Goal: Information Seeking & Learning: Learn about a topic

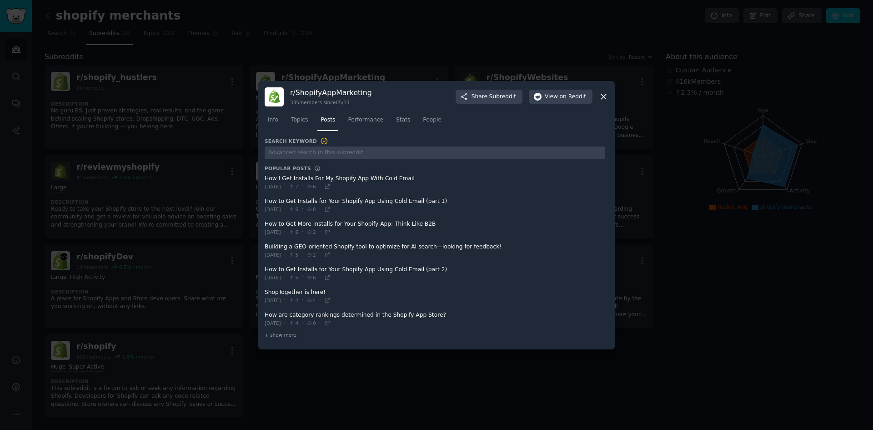
drag, startPoint x: 0, startPoint y: 0, endPoint x: 603, endPoint y: 94, distance: 610.6
click at [603, 94] on icon at bounding box center [604, 97] width 10 height 10
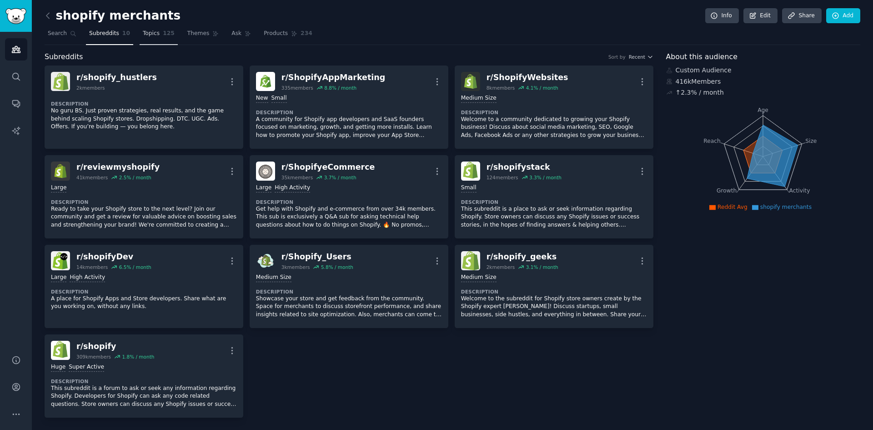
click at [143, 34] on span "Topics" at bounding box center [151, 34] width 17 height 8
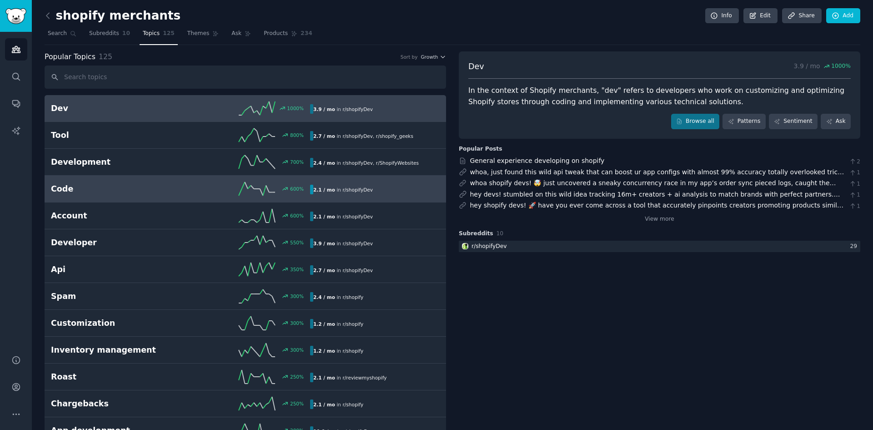
scroll to position [121, 0]
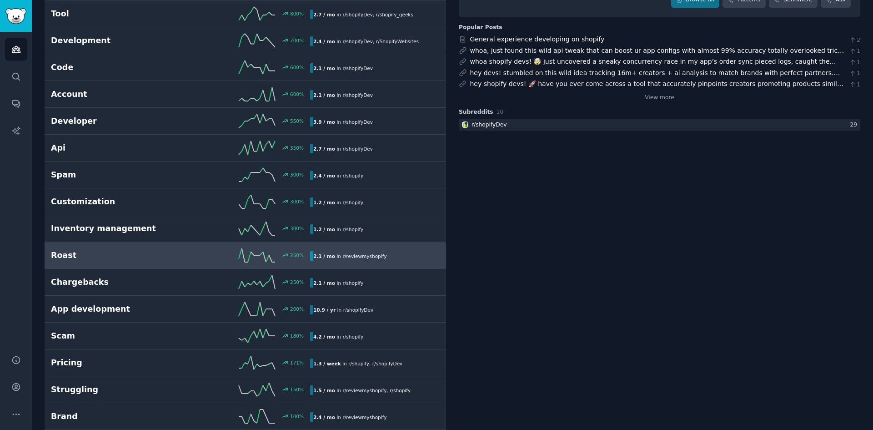
click at [369, 254] on span "r/ reviewmyshopify" at bounding box center [364, 255] width 44 height 5
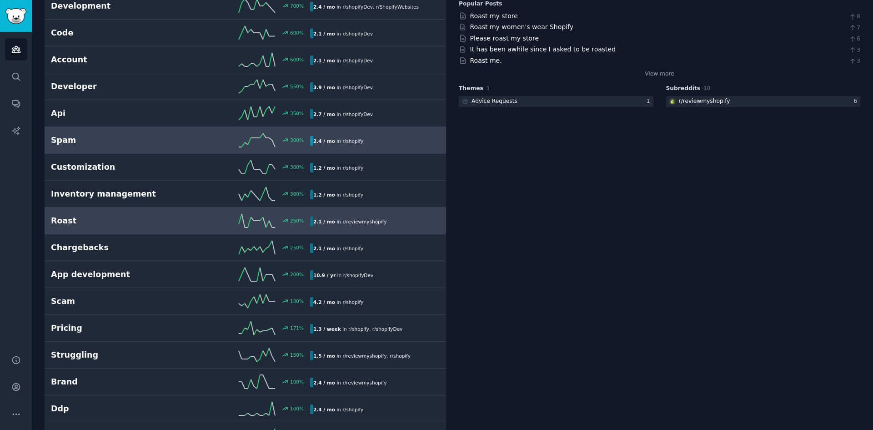
scroll to position [173, 0]
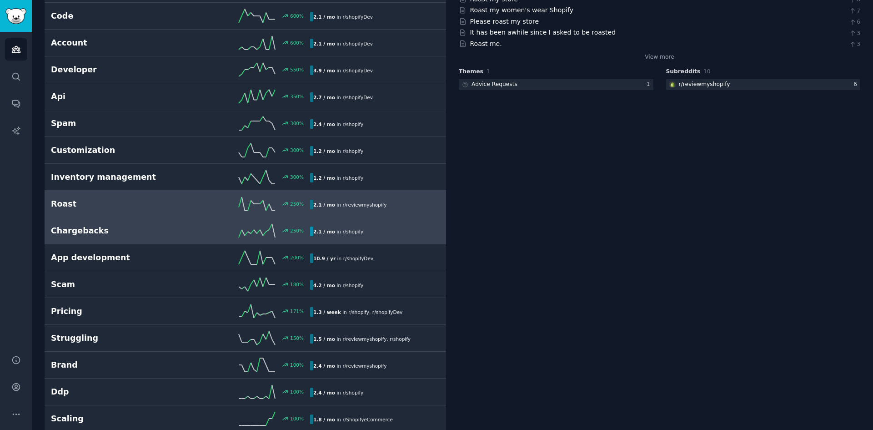
click at [94, 233] on h2 "Chargebacks" at bounding box center [116, 230] width 130 height 11
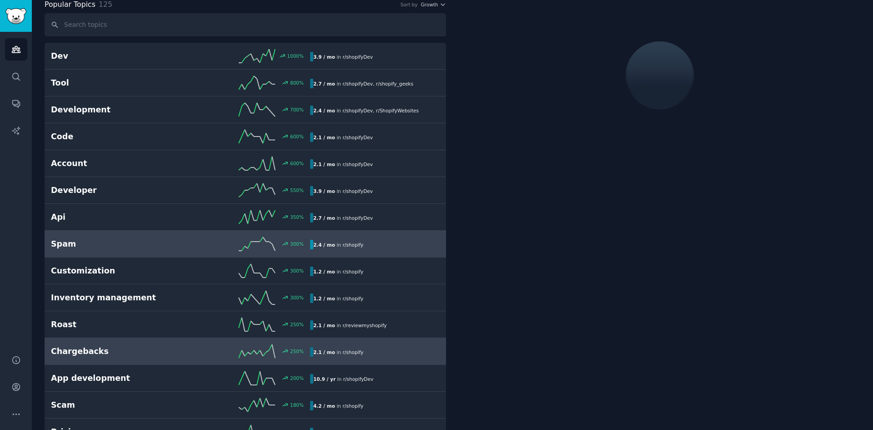
scroll to position [51, 0]
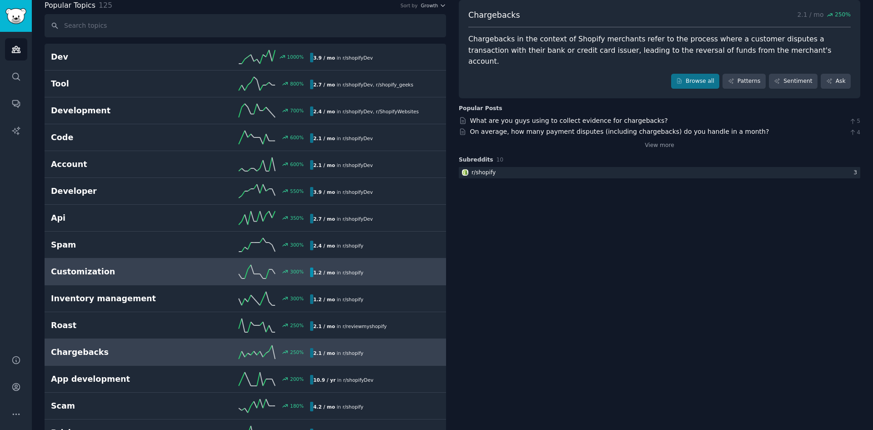
click at [88, 273] on h2 "Customization" at bounding box center [116, 271] width 130 height 11
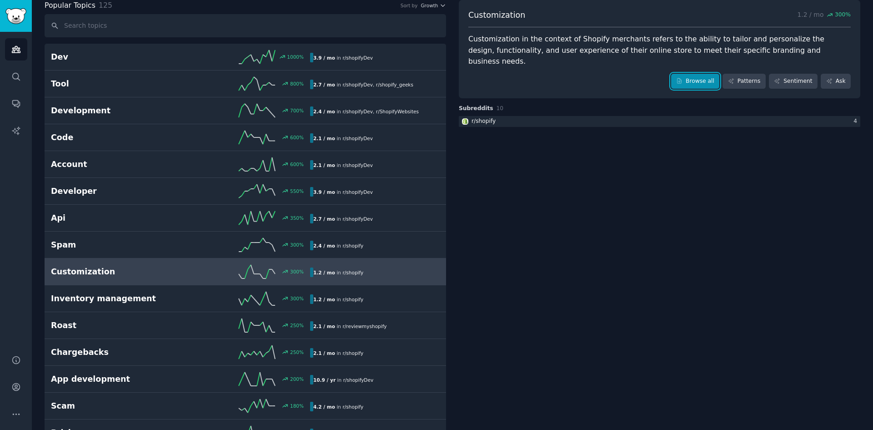
click at [703, 74] on link "Browse all" at bounding box center [695, 81] width 49 height 15
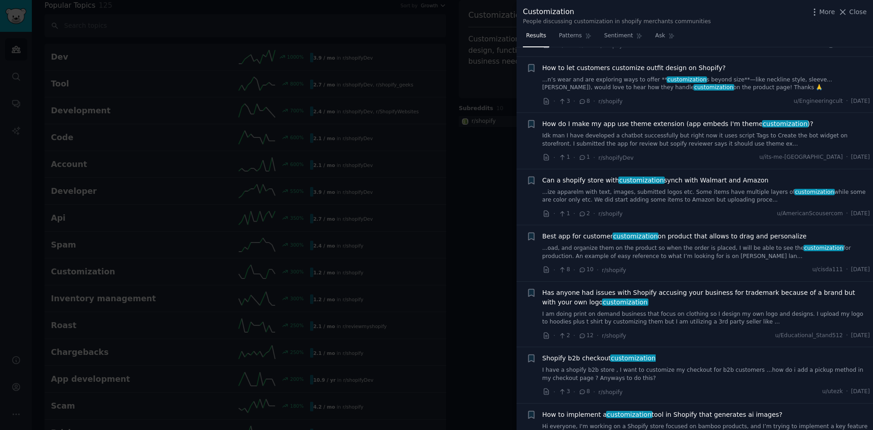
scroll to position [606, 0]
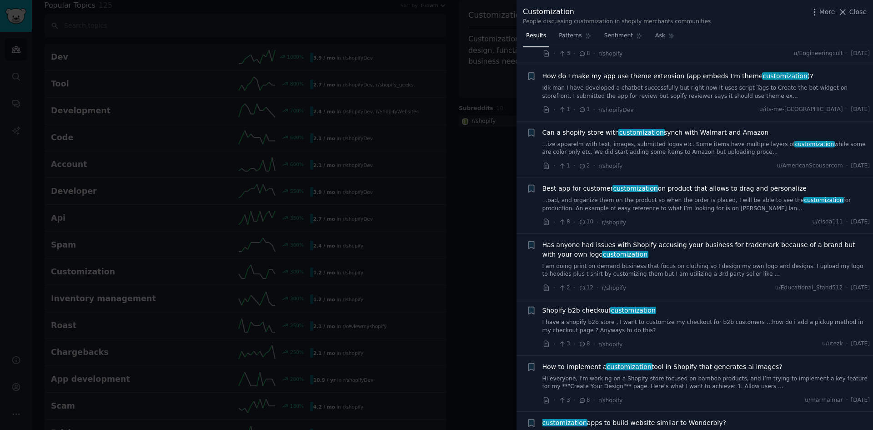
drag, startPoint x: 843, startPoint y: 14, endPoint x: 851, endPoint y: 12, distance: 8.4
click at [843, 14] on icon at bounding box center [843, 12] width 5 height 5
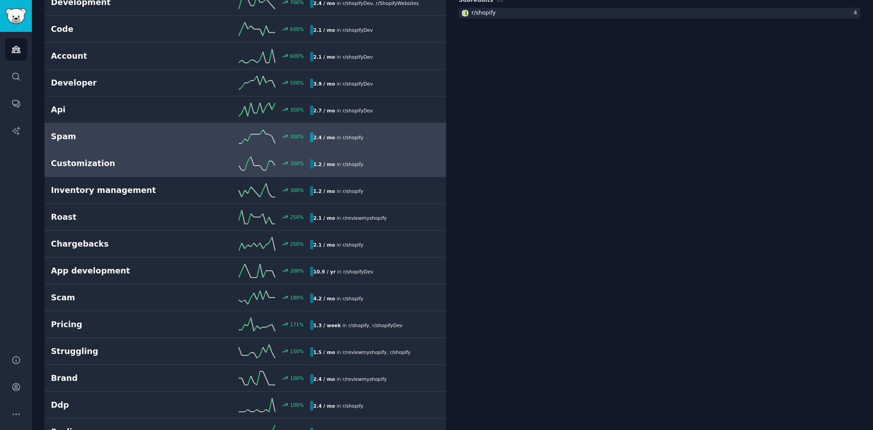
scroll to position [173, 0]
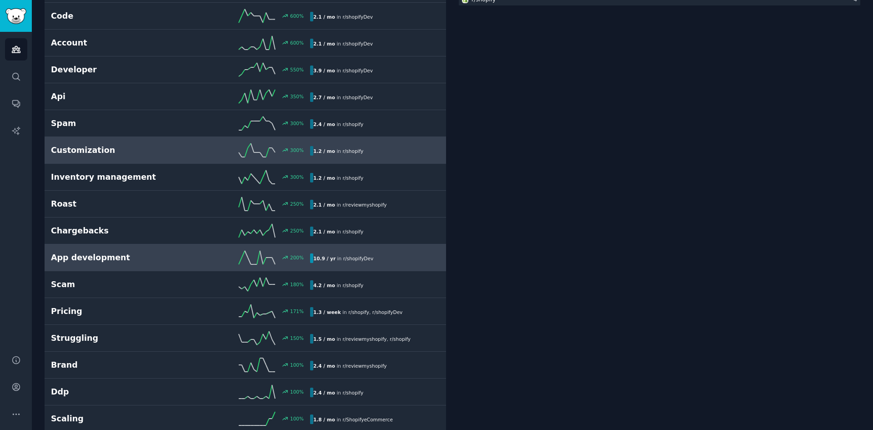
click at [97, 258] on h2 "App development" at bounding box center [116, 257] width 130 height 11
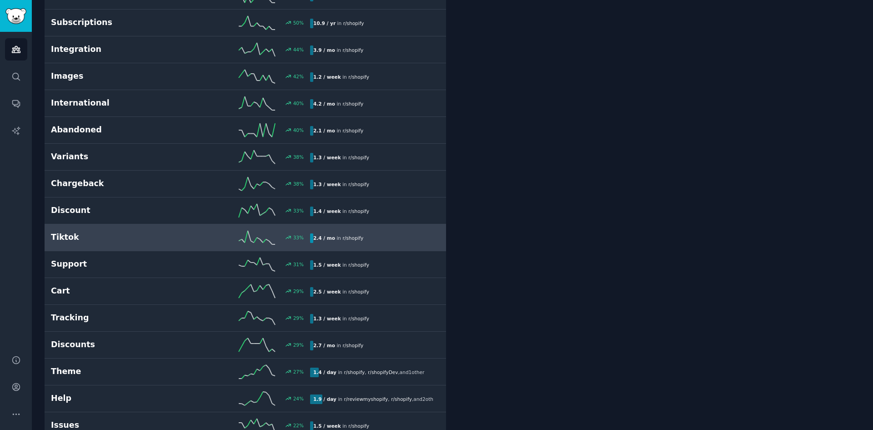
scroll to position [900, 0]
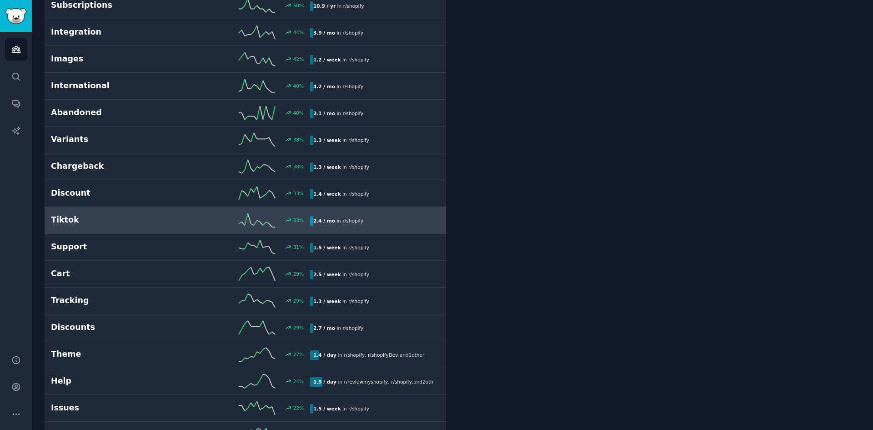
click at [70, 216] on h2 "Tiktok" at bounding box center [116, 219] width 130 height 11
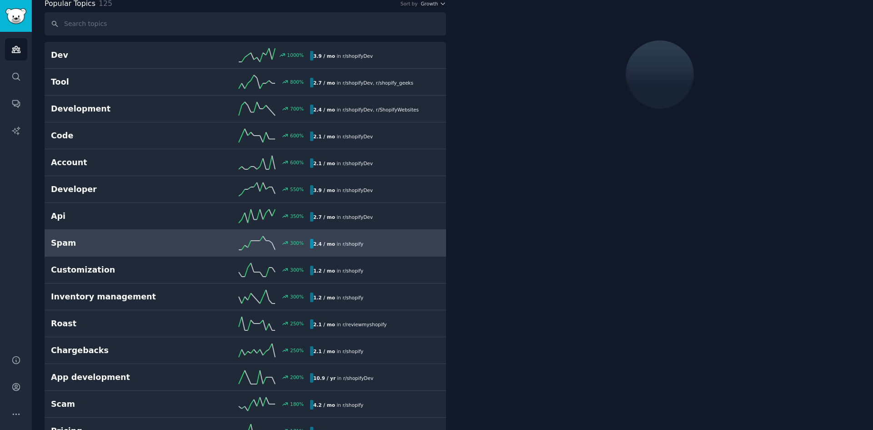
scroll to position [51, 0]
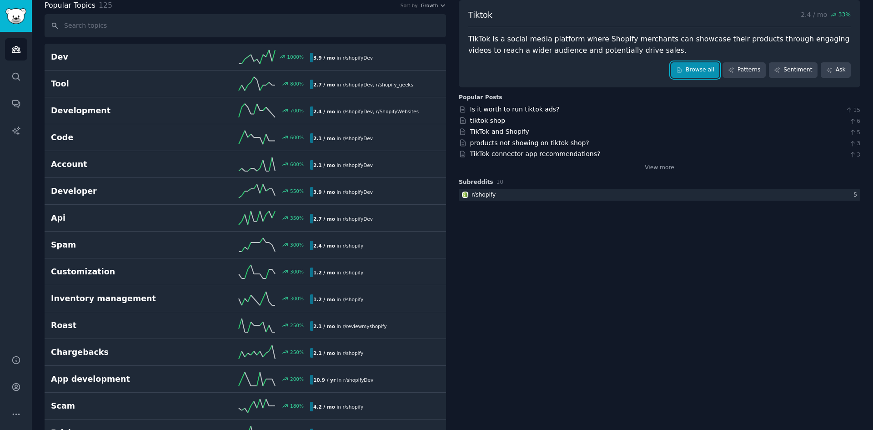
click at [694, 75] on link "Browse all" at bounding box center [695, 69] width 49 height 15
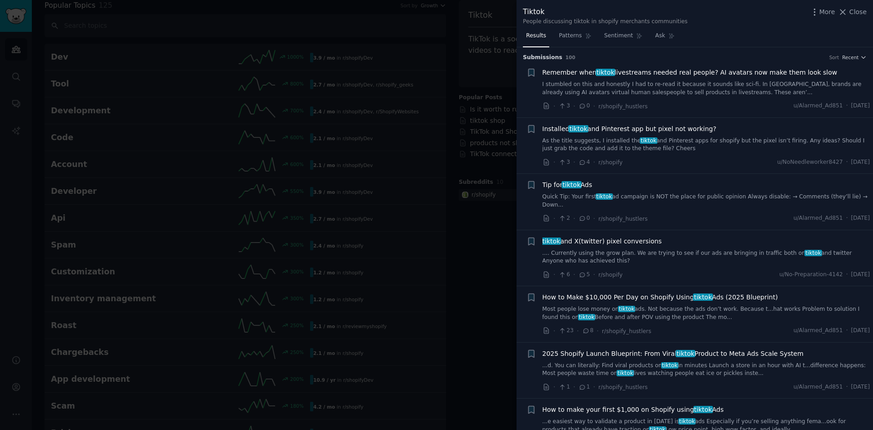
scroll to position [121, 0]
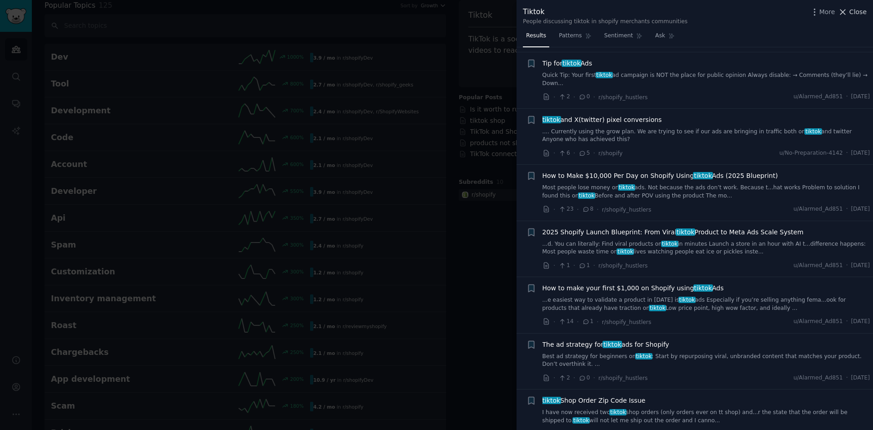
click at [854, 14] on span "Close" at bounding box center [857, 12] width 17 height 10
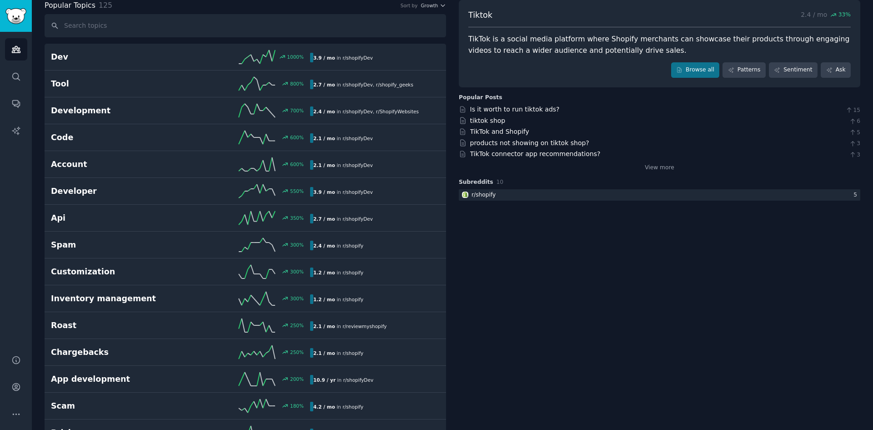
click at [843, 13] on span "33 %" at bounding box center [844, 15] width 12 height 8
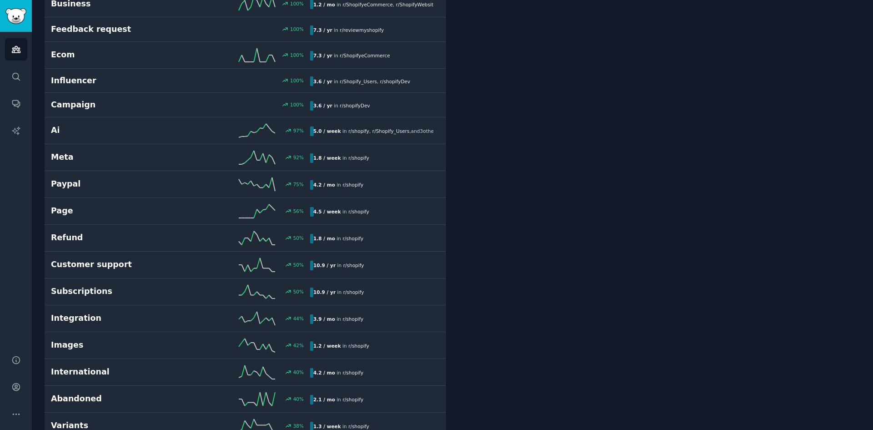
scroll to position [657, 0]
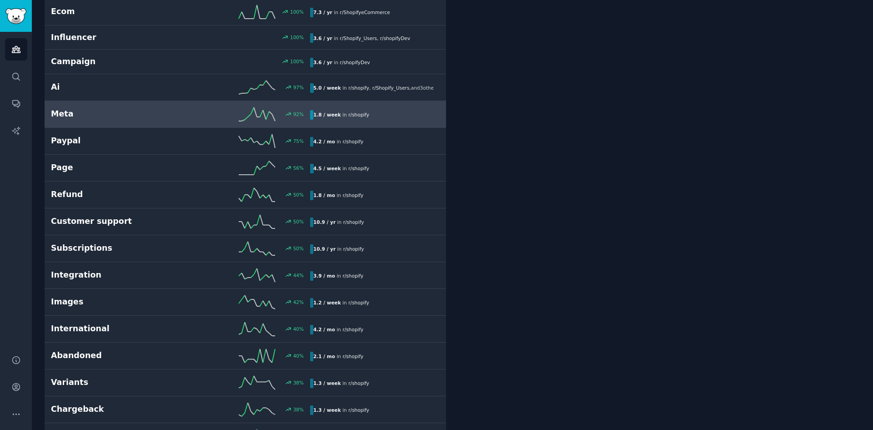
click at [59, 114] on h2 "Meta" at bounding box center [116, 113] width 130 height 11
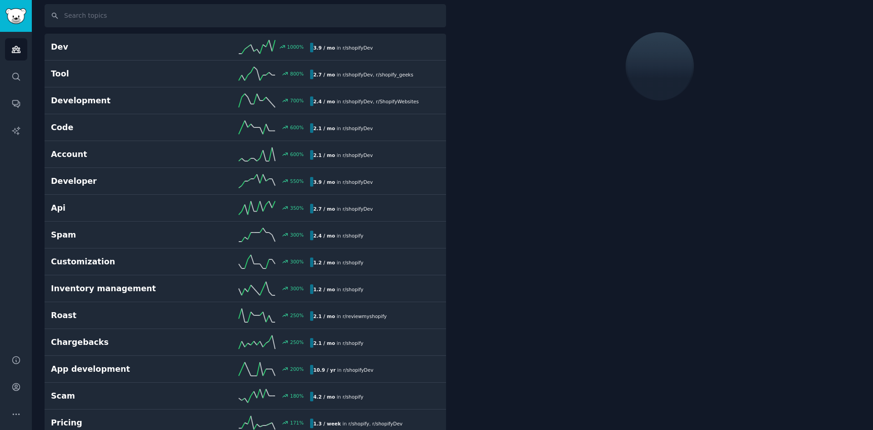
scroll to position [51, 0]
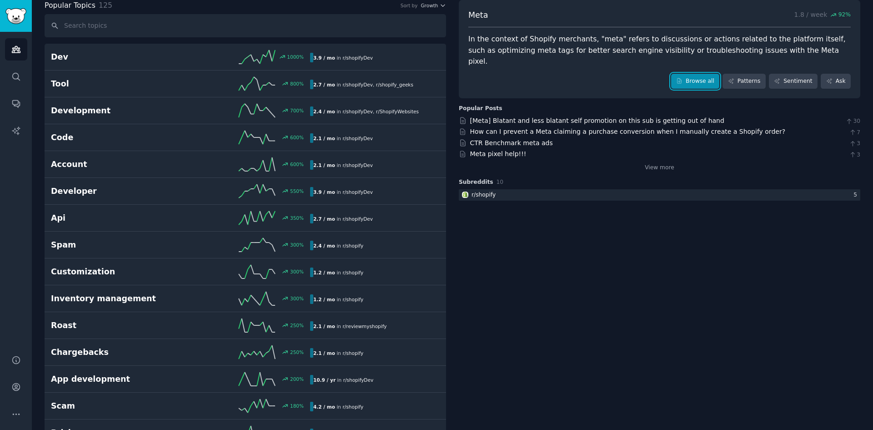
click at [693, 74] on link "Browse all" at bounding box center [695, 81] width 49 height 15
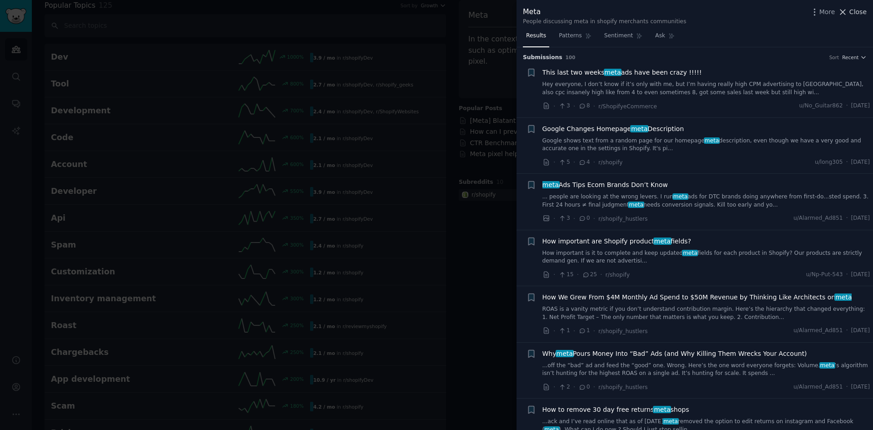
click at [848, 12] on icon at bounding box center [843, 12] width 10 height 10
